Goal: Find contact information: Find contact information

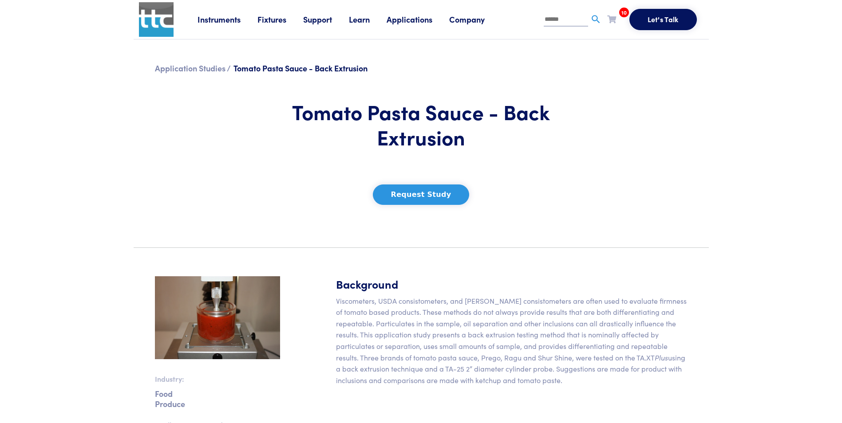
click at [324, 16] on input "text" at bounding box center [566, 19] width 44 height 13
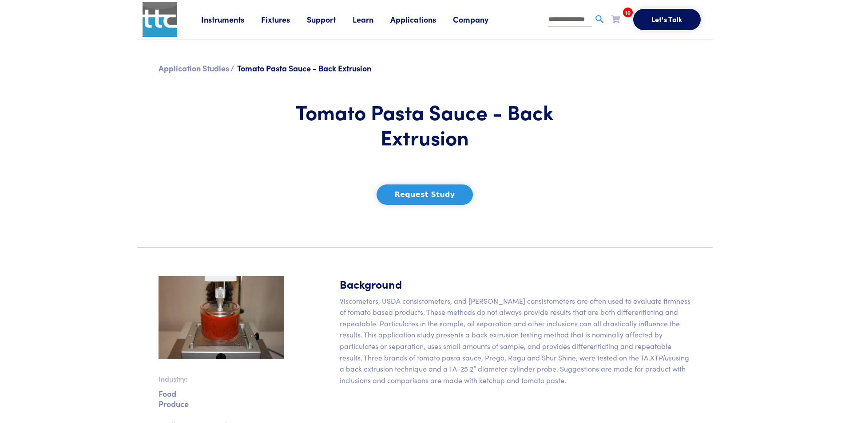
scroll to position [0, 8]
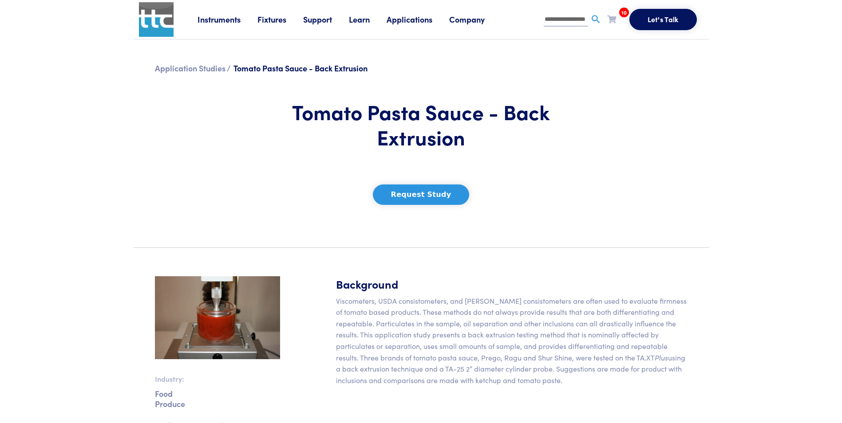
type input "**********"
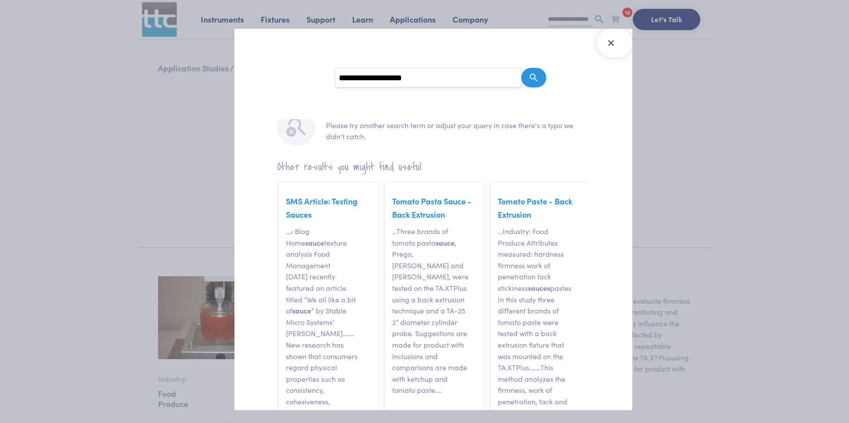
scroll to position [95, 0]
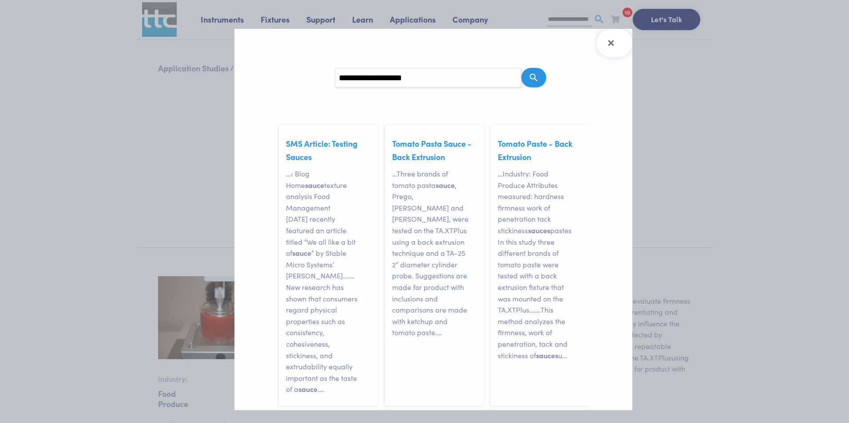
click at [319, 134] on div "SMS Article: Testing Sauces … ‹ Blog Home sauce texture analysis Food Managemen…" at bounding box center [328, 274] width 99 height 281
click at [313, 142] on link "SMS Article: Testing Sauces" at bounding box center [321, 150] width 71 height 24
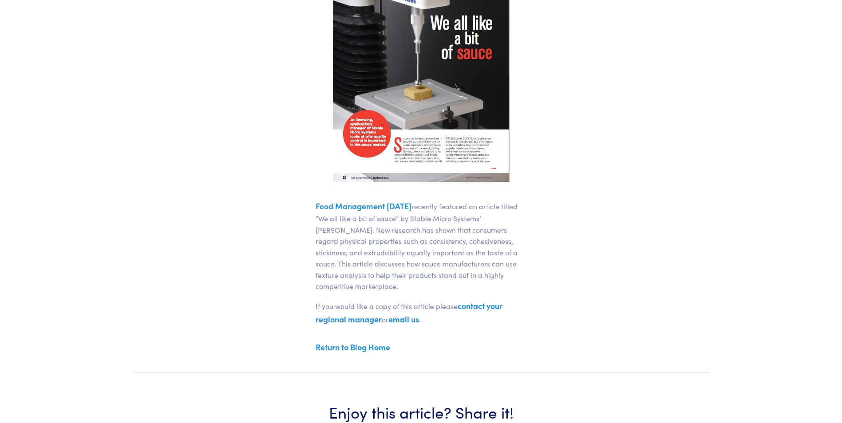
scroll to position [311, 0]
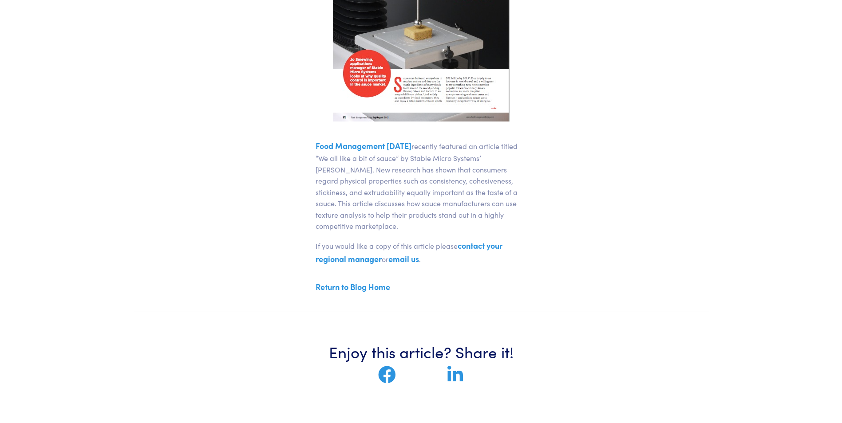
click at [408, 260] on link "email us" at bounding box center [403, 258] width 31 height 11
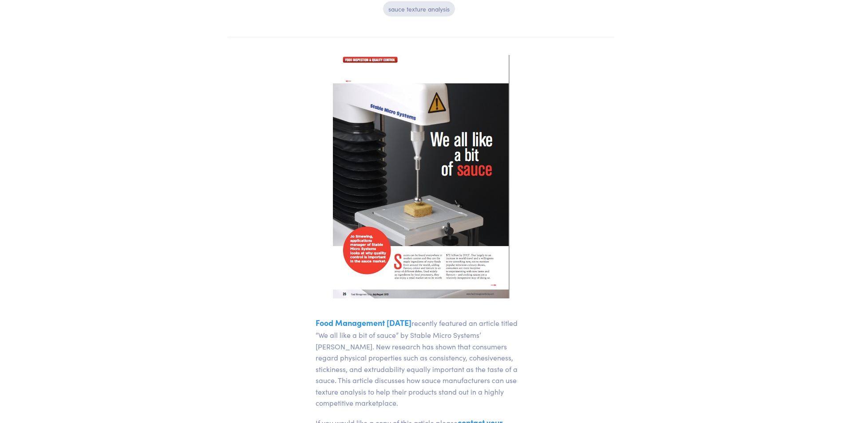
scroll to position [0, 0]
